Goal: Task Accomplishment & Management: Manage account settings

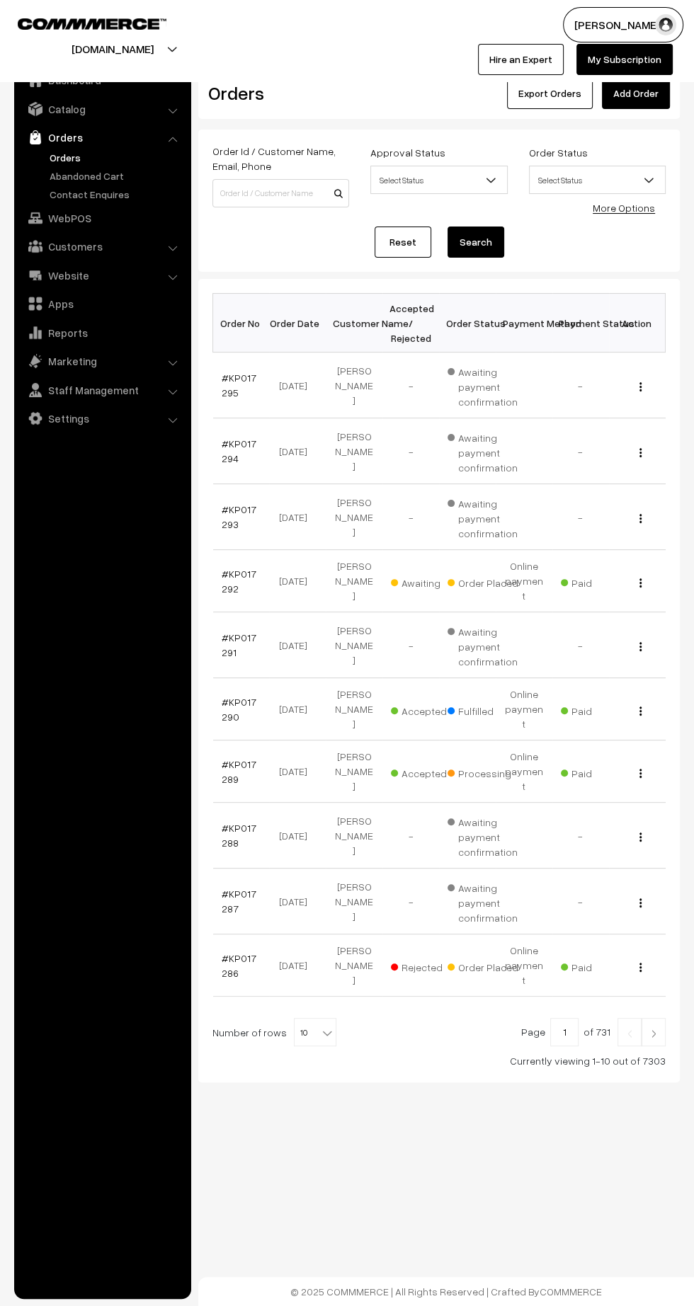
click at [226, 578] on link "#KP017292" at bounding box center [239, 581] width 35 height 27
click at [658, 1018] on link at bounding box center [653, 1032] width 24 height 28
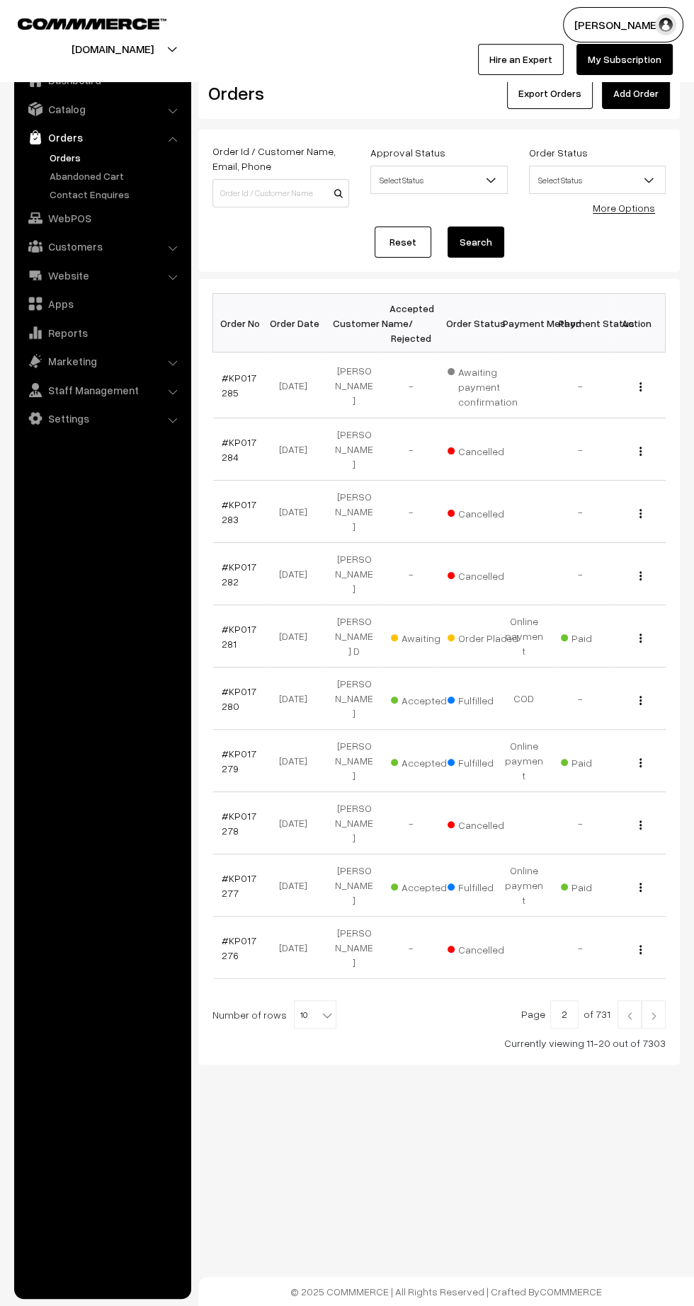
click at [243, 623] on link "#KP017281" at bounding box center [239, 636] width 35 height 27
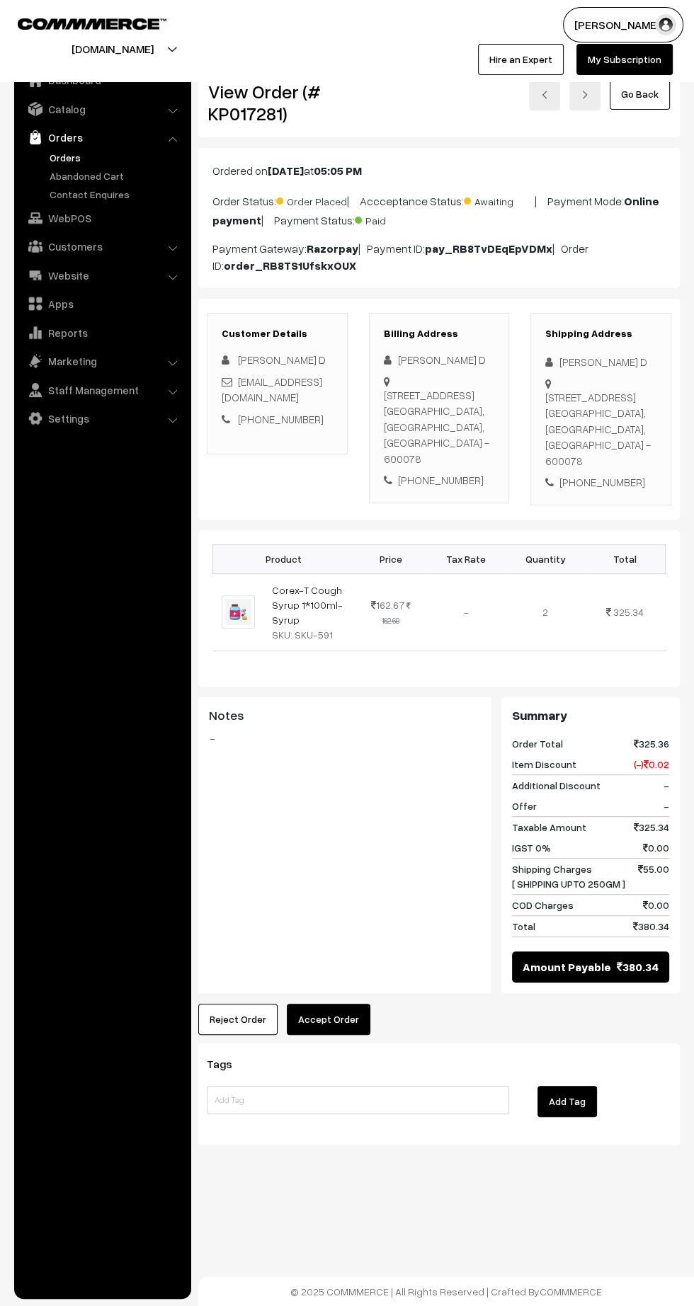
click at [343, 1012] on button "Accept Order" at bounding box center [329, 1019] width 84 height 31
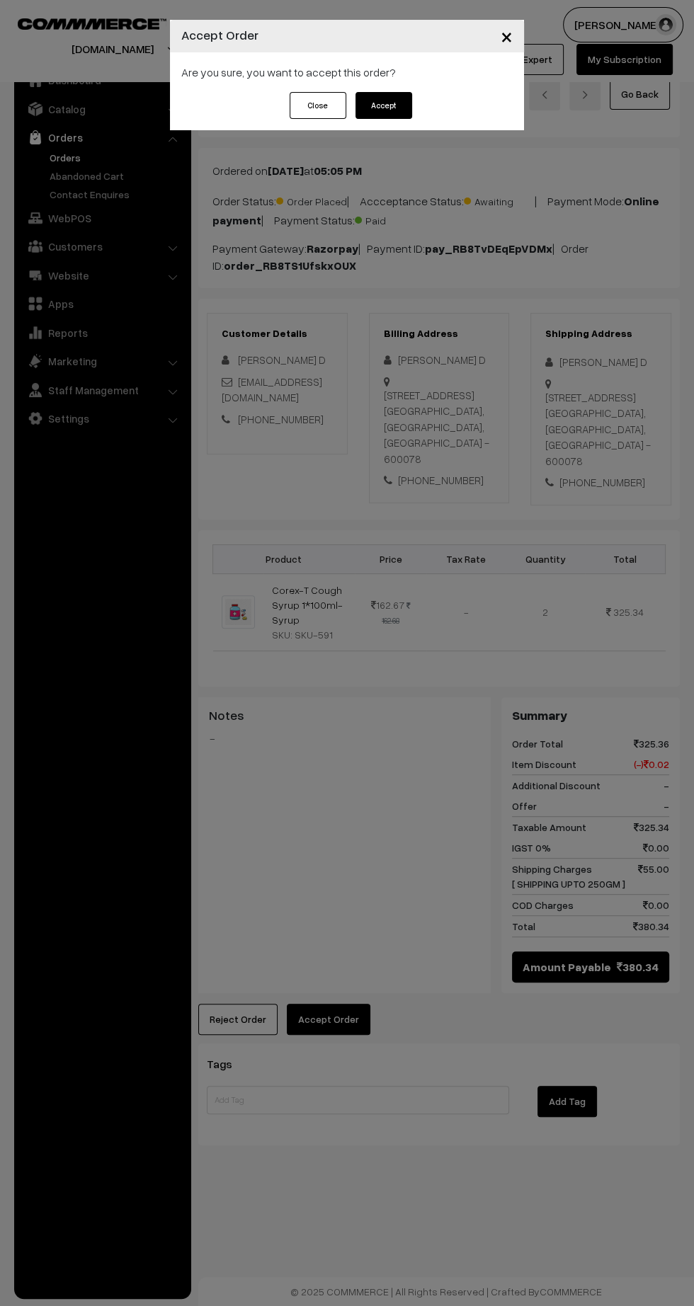
click at [410, 110] on button "Accept" at bounding box center [383, 105] width 57 height 27
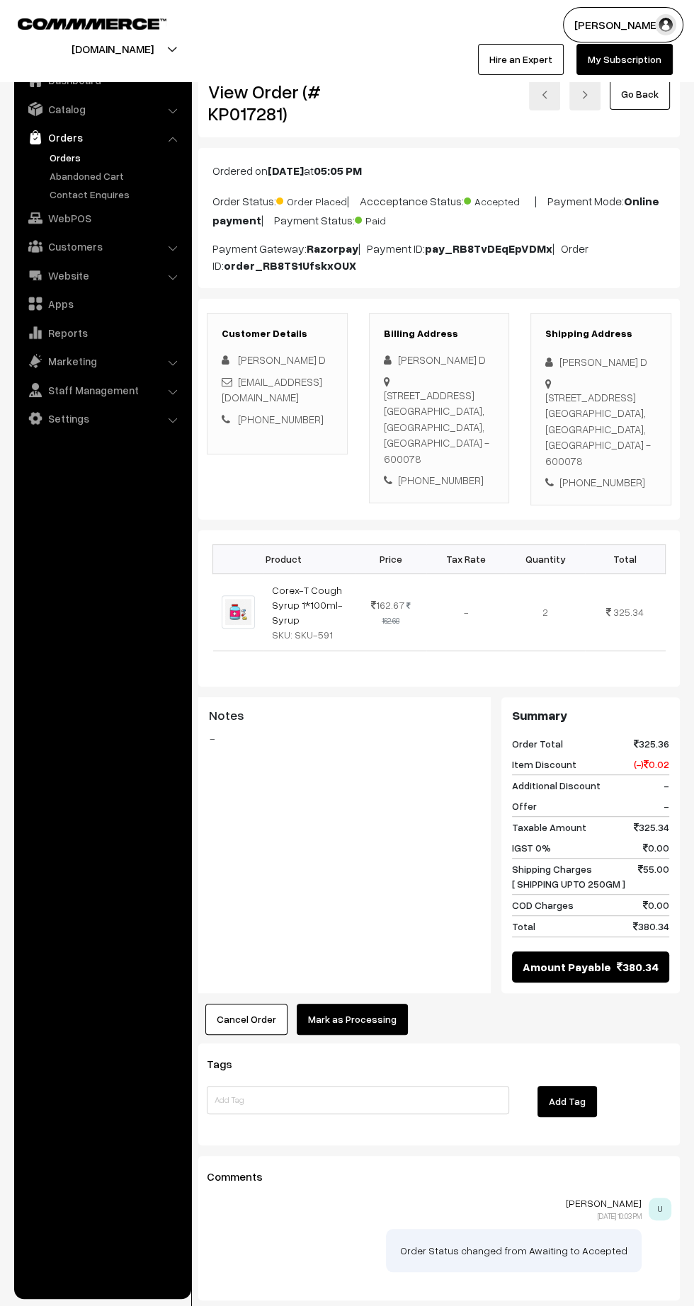
click at [383, 1004] on button "Mark as Processing" at bounding box center [352, 1019] width 111 height 31
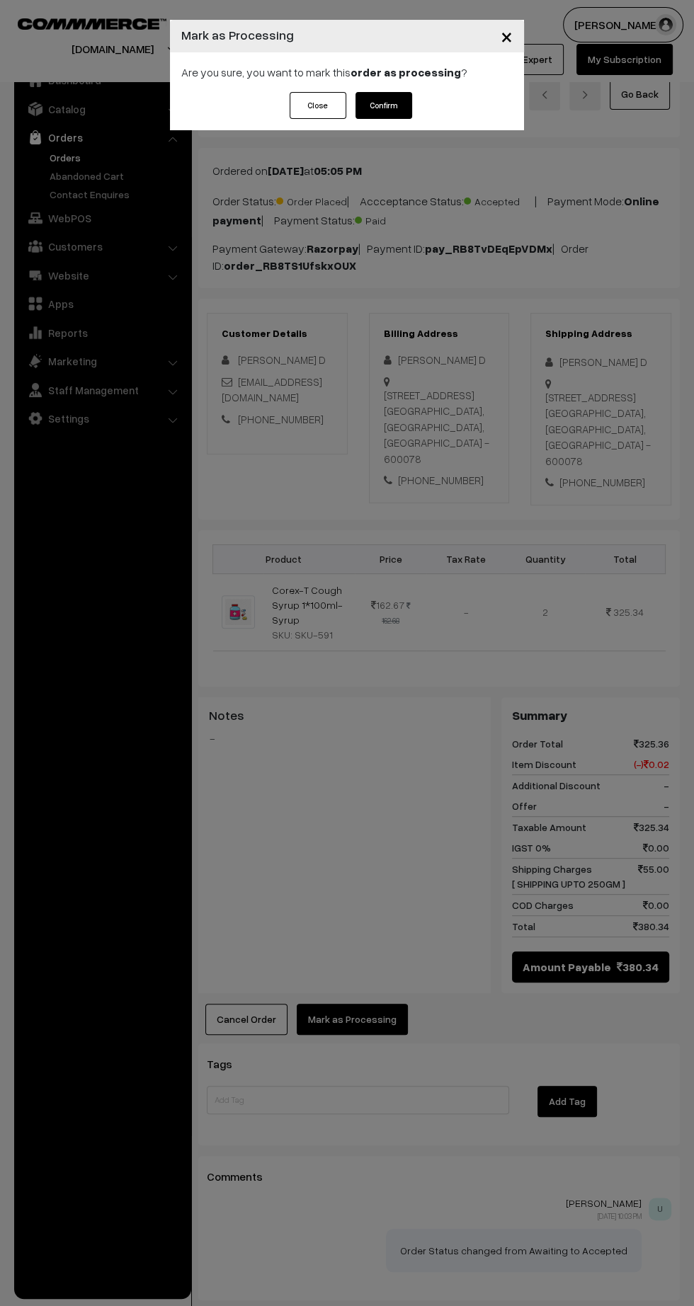
click at [408, 112] on button "Confirm" at bounding box center [383, 105] width 57 height 27
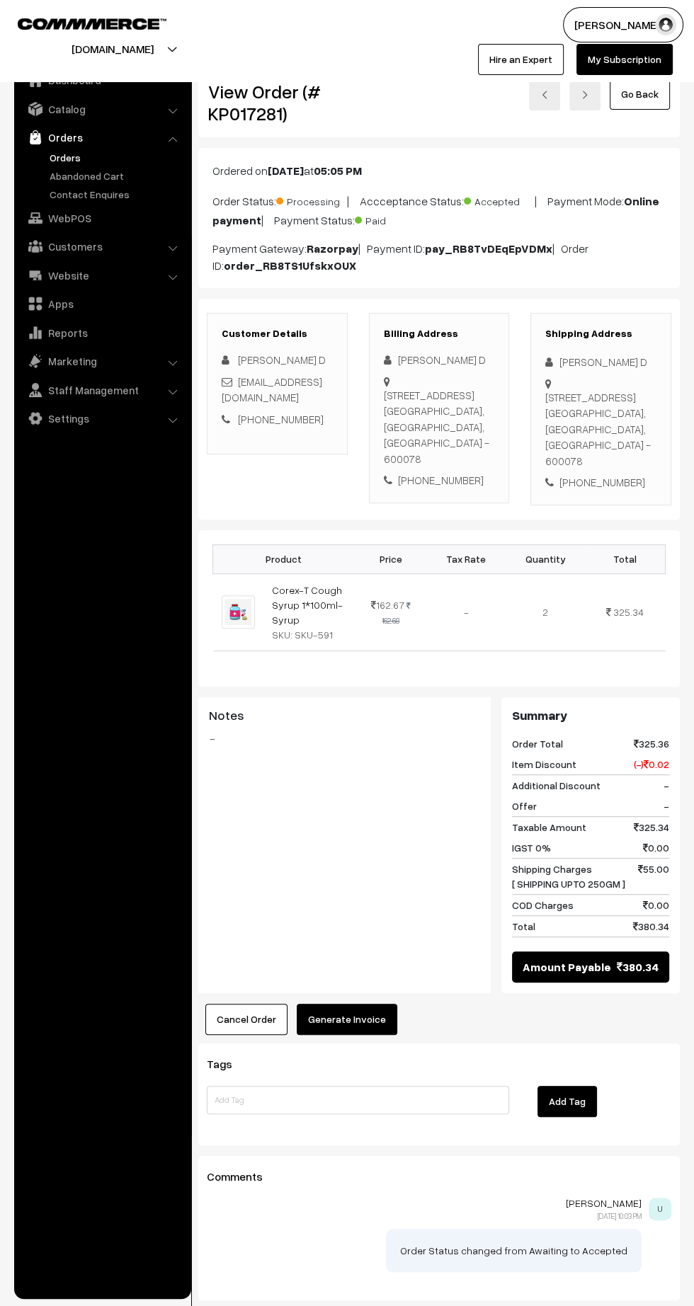
click at [362, 1004] on button "Generate Invoice" at bounding box center [347, 1019] width 101 height 31
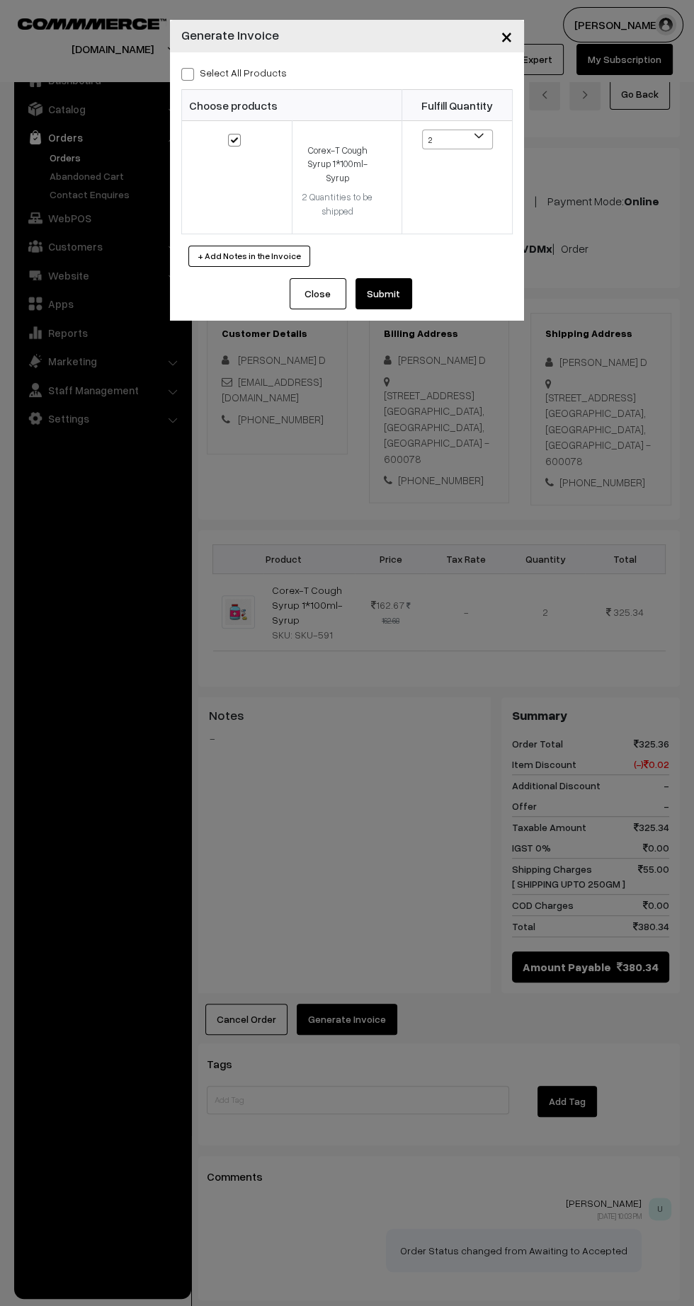
click at [404, 292] on button "Submit" at bounding box center [383, 293] width 57 height 31
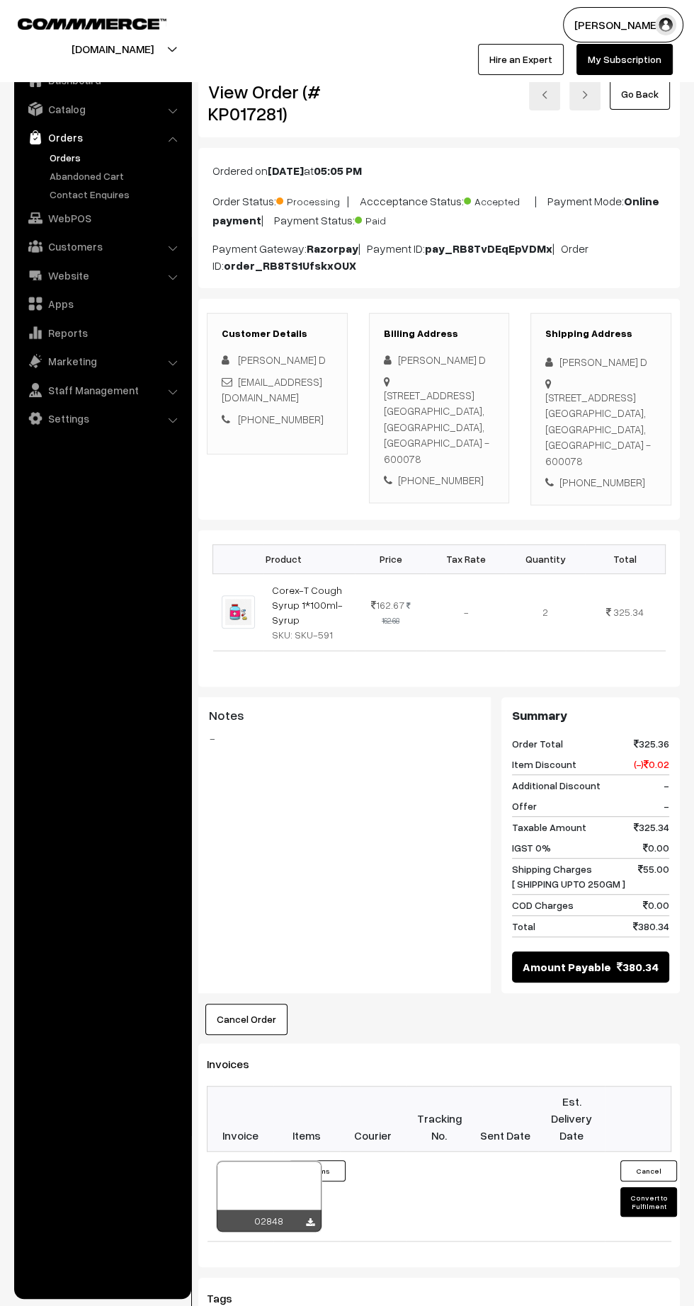
click at [316, 1210] on div "02848" at bounding box center [269, 1221] width 105 height 22
click at [309, 1218] on icon at bounding box center [310, 1222] width 8 height 9
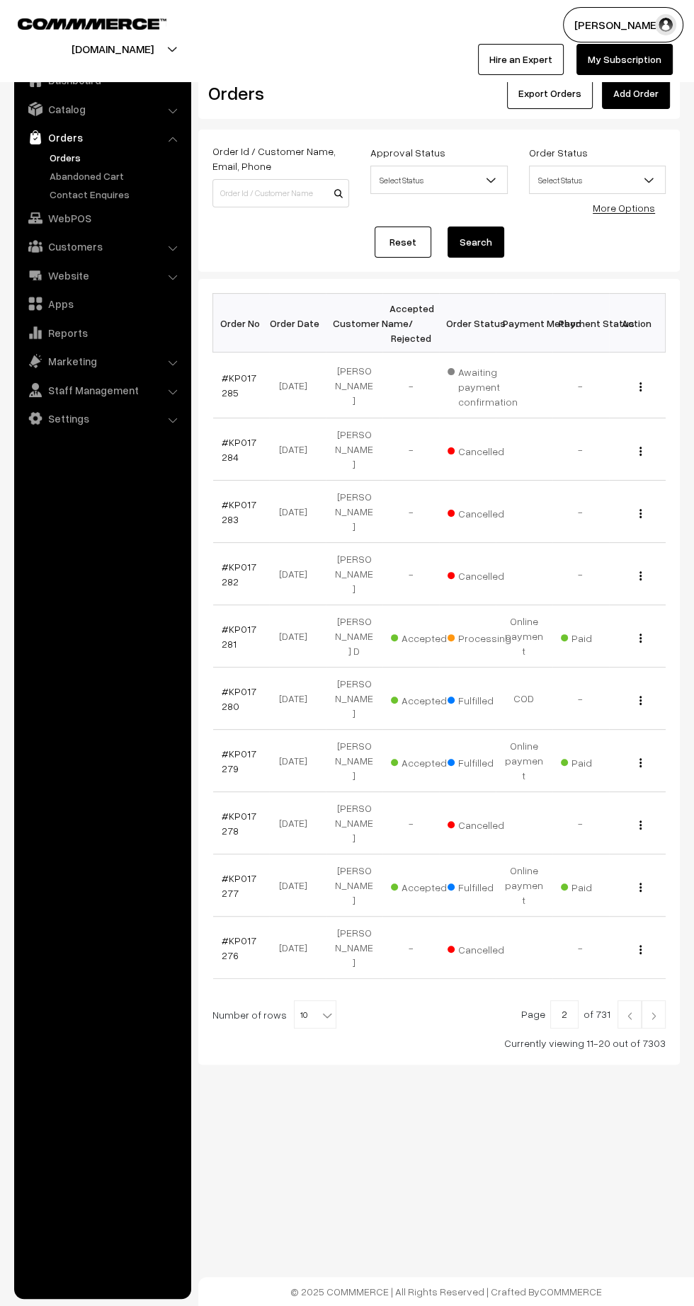
click at [653, 1012] on img at bounding box center [653, 1016] width 13 height 8
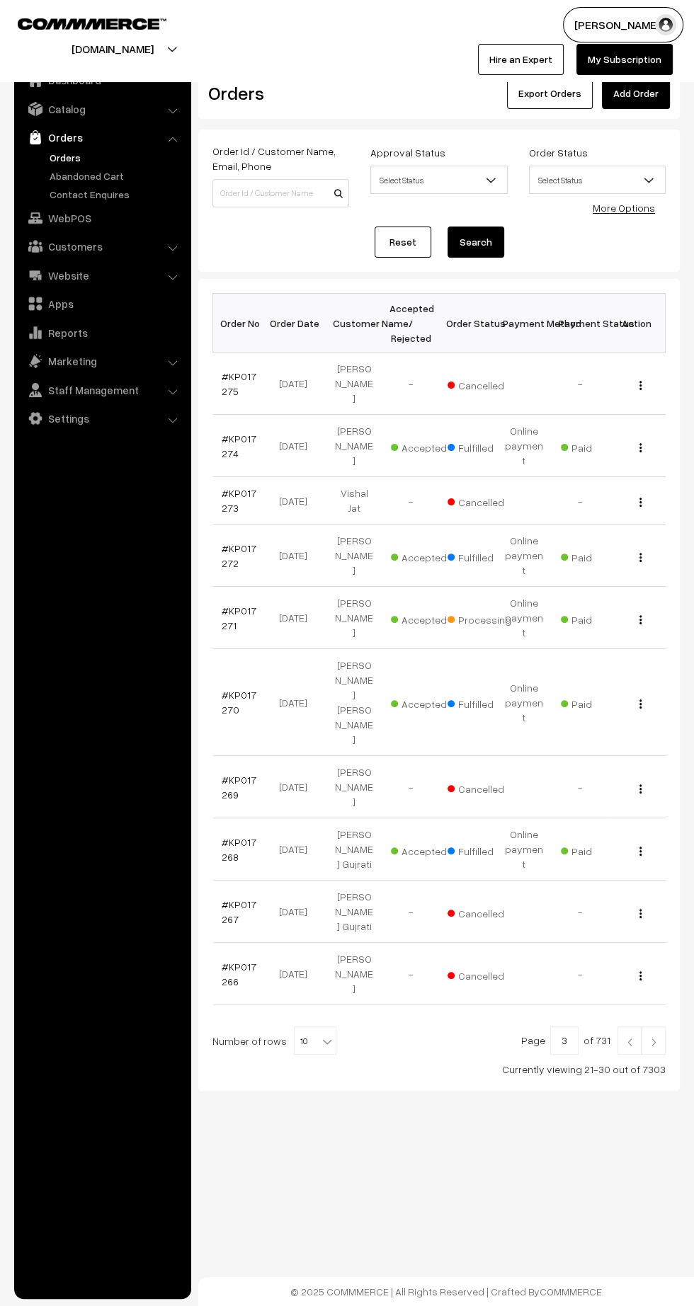
click at [225, 605] on link "#KP017271" at bounding box center [239, 618] width 35 height 27
